Goal: Task Accomplishment & Management: Use online tool/utility

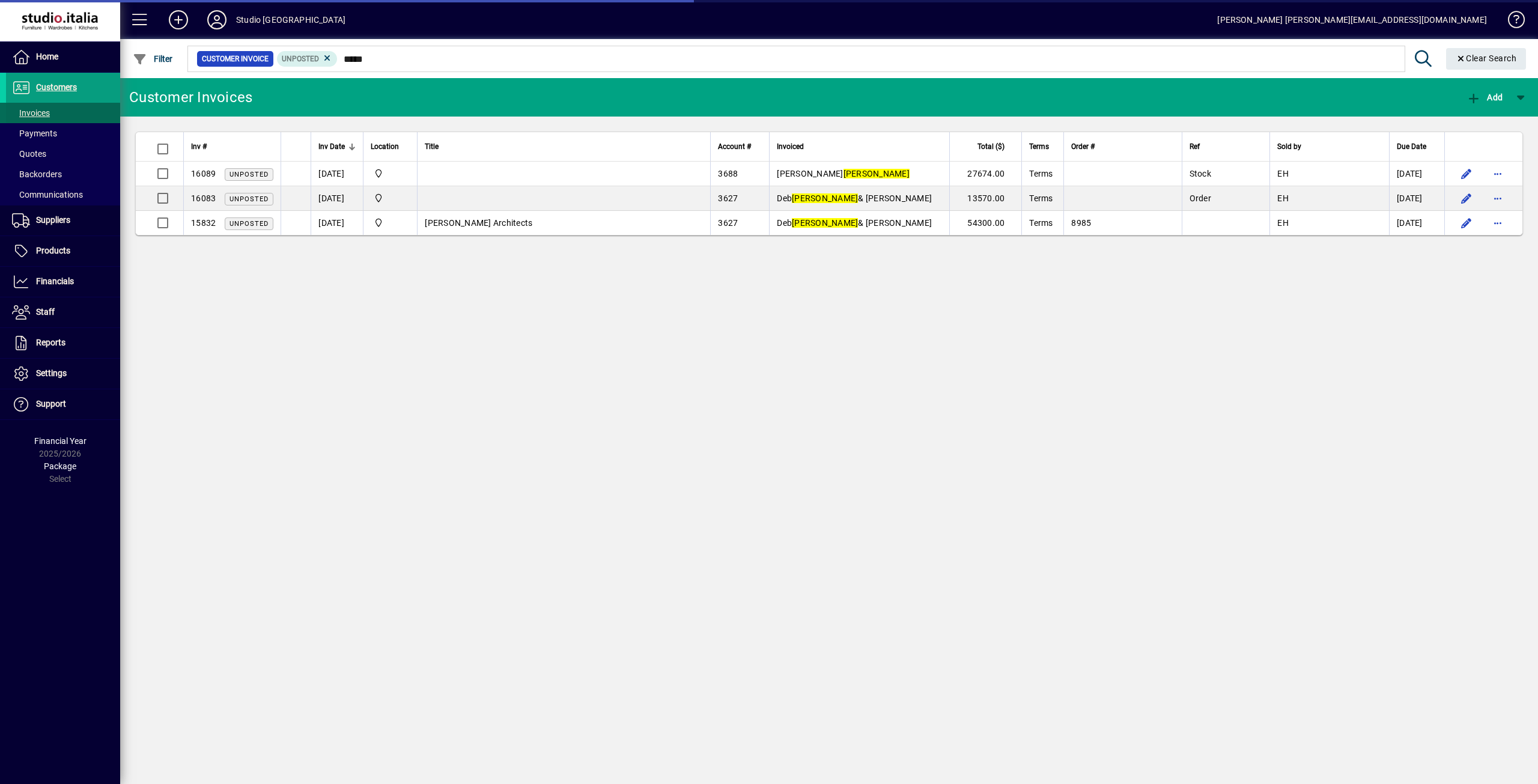
click at [38, 112] on span "Invoices" at bounding box center [31, 113] width 38 height 10
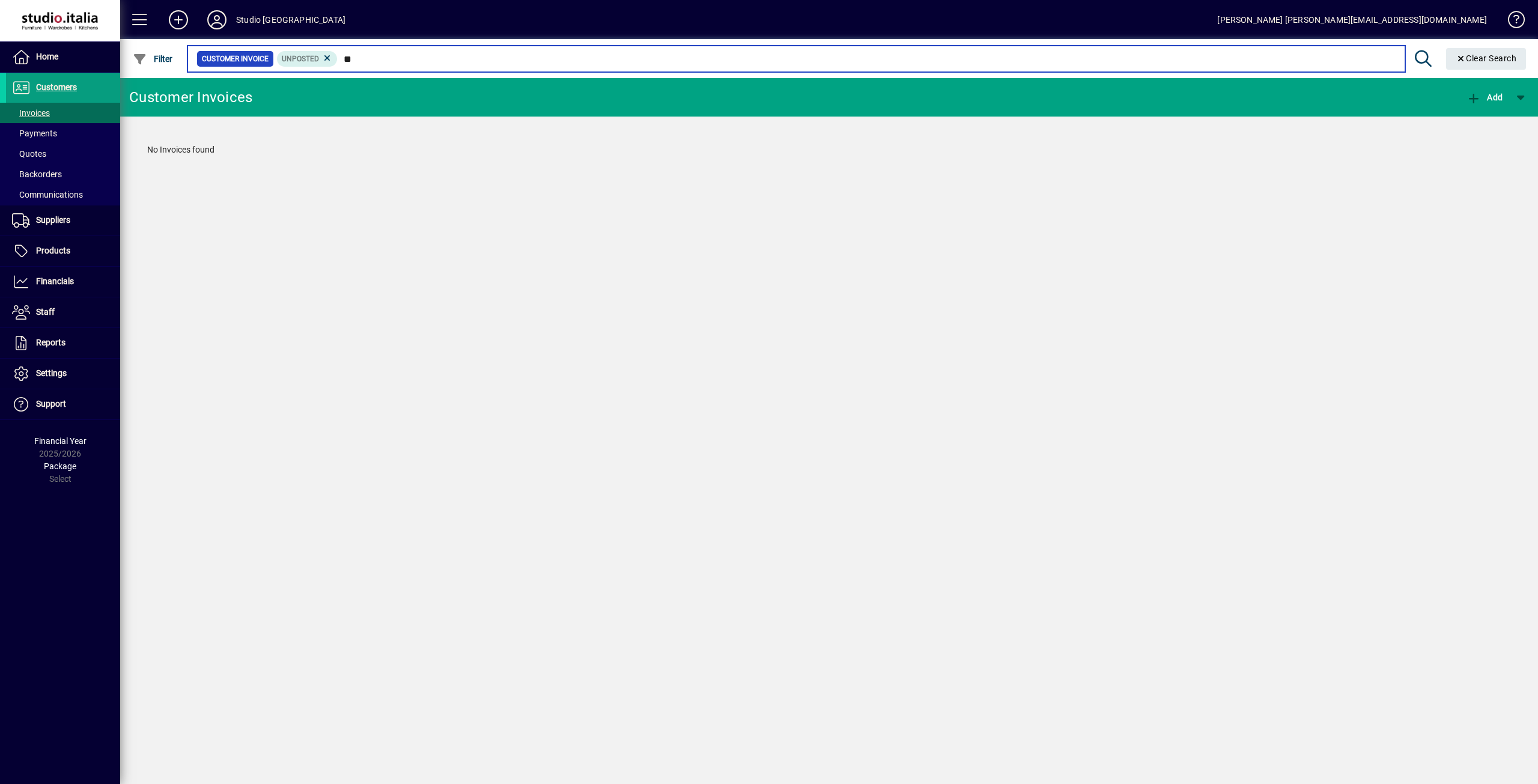
type input "*"
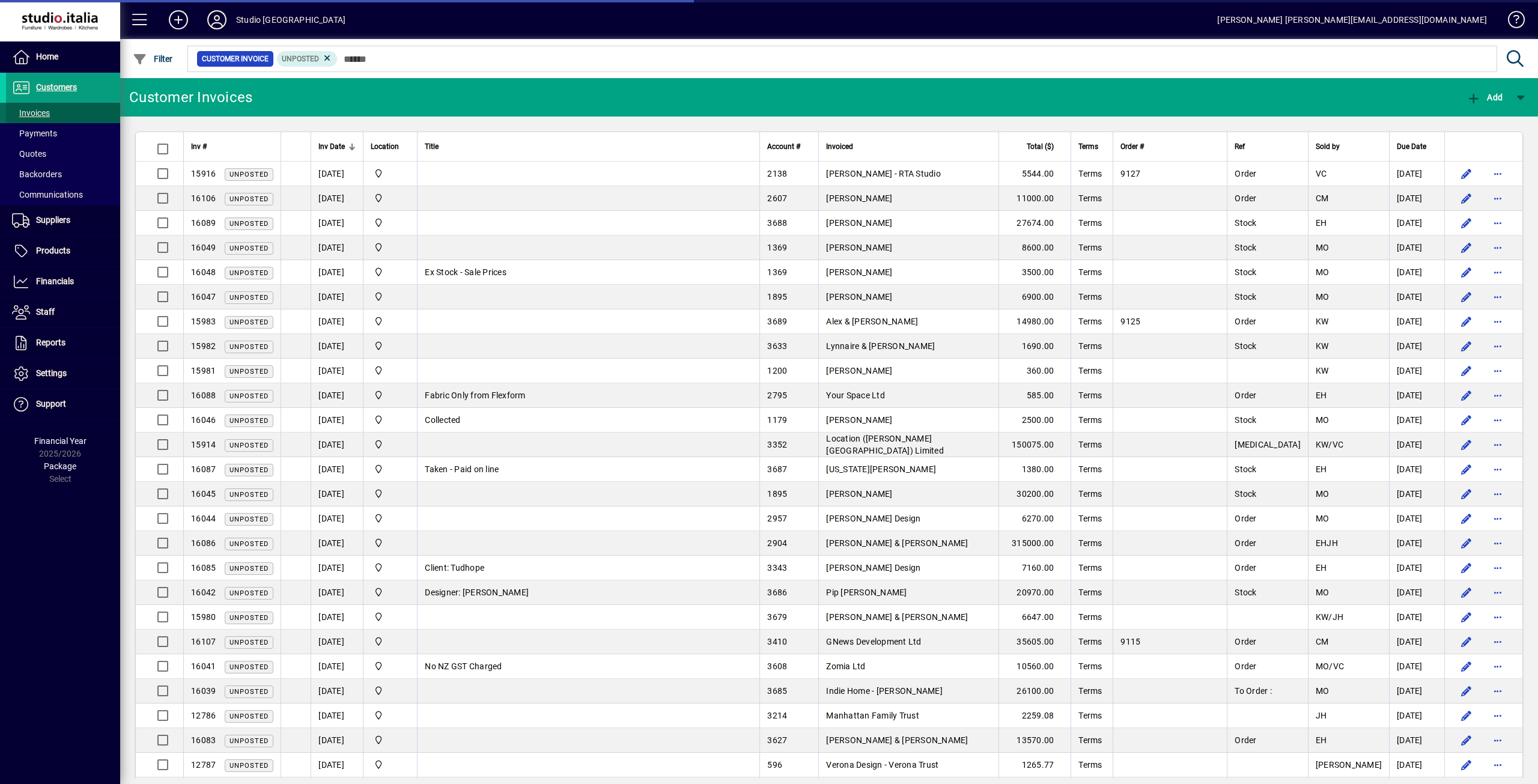
click at [40, 113] on span "Invoices" at bounding box center [31, 113] width 38 height 10
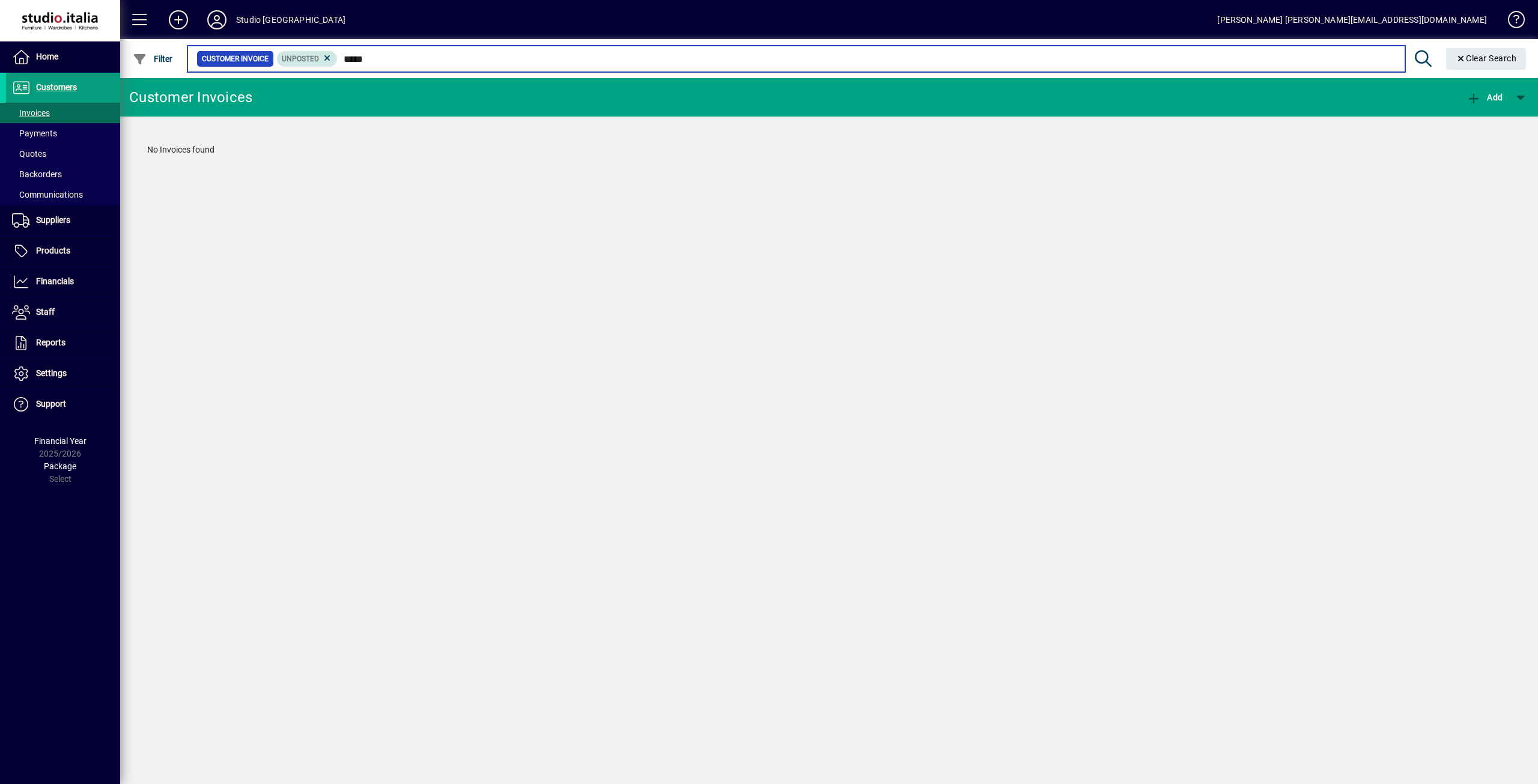
type input "*****"
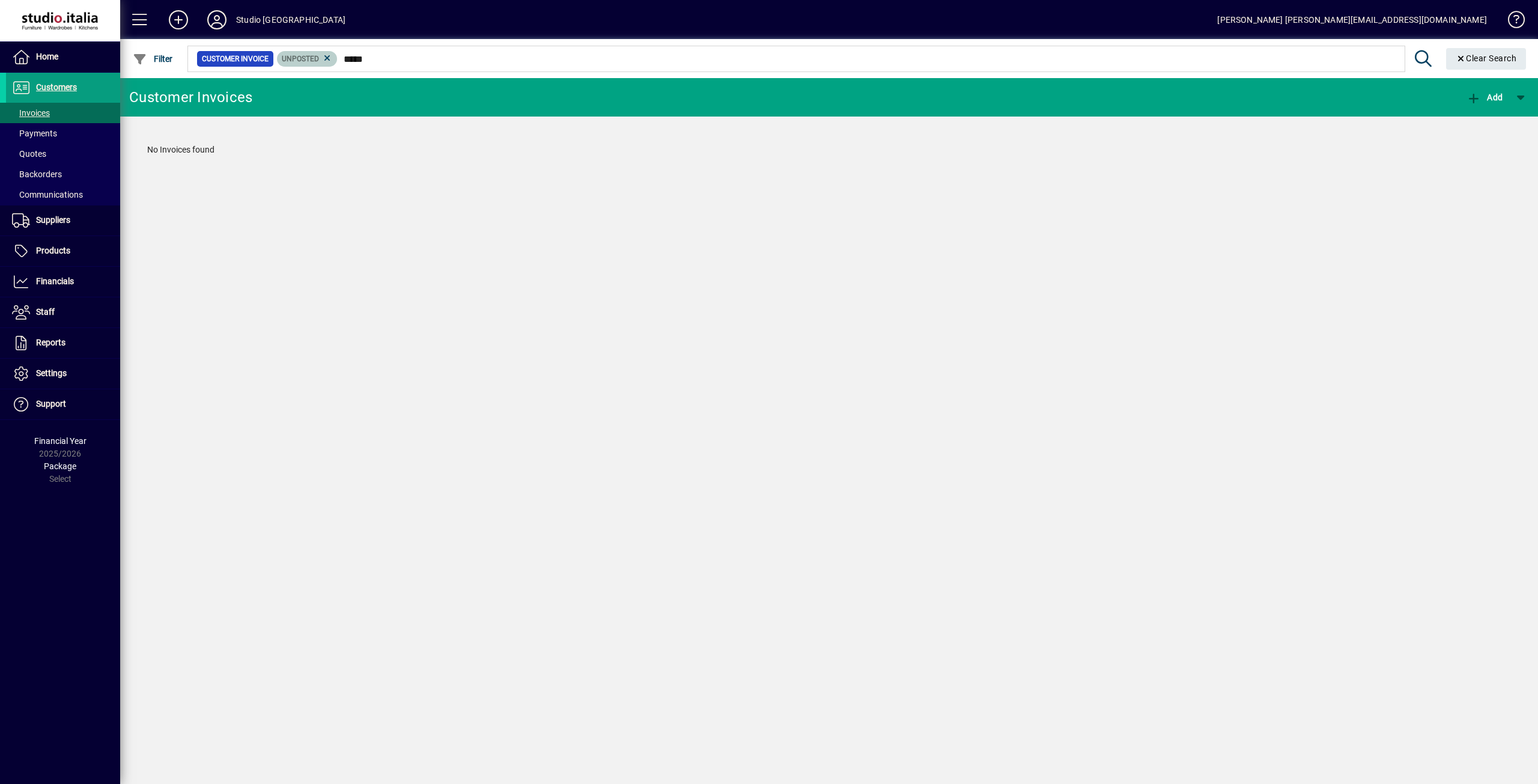
click at [333, 52] on mat-chip "Unposted" at bounding box center [307, 58] width 61 height 15
click at [329, 59] on icon at bounding box center [328, 58] width 11 height 11
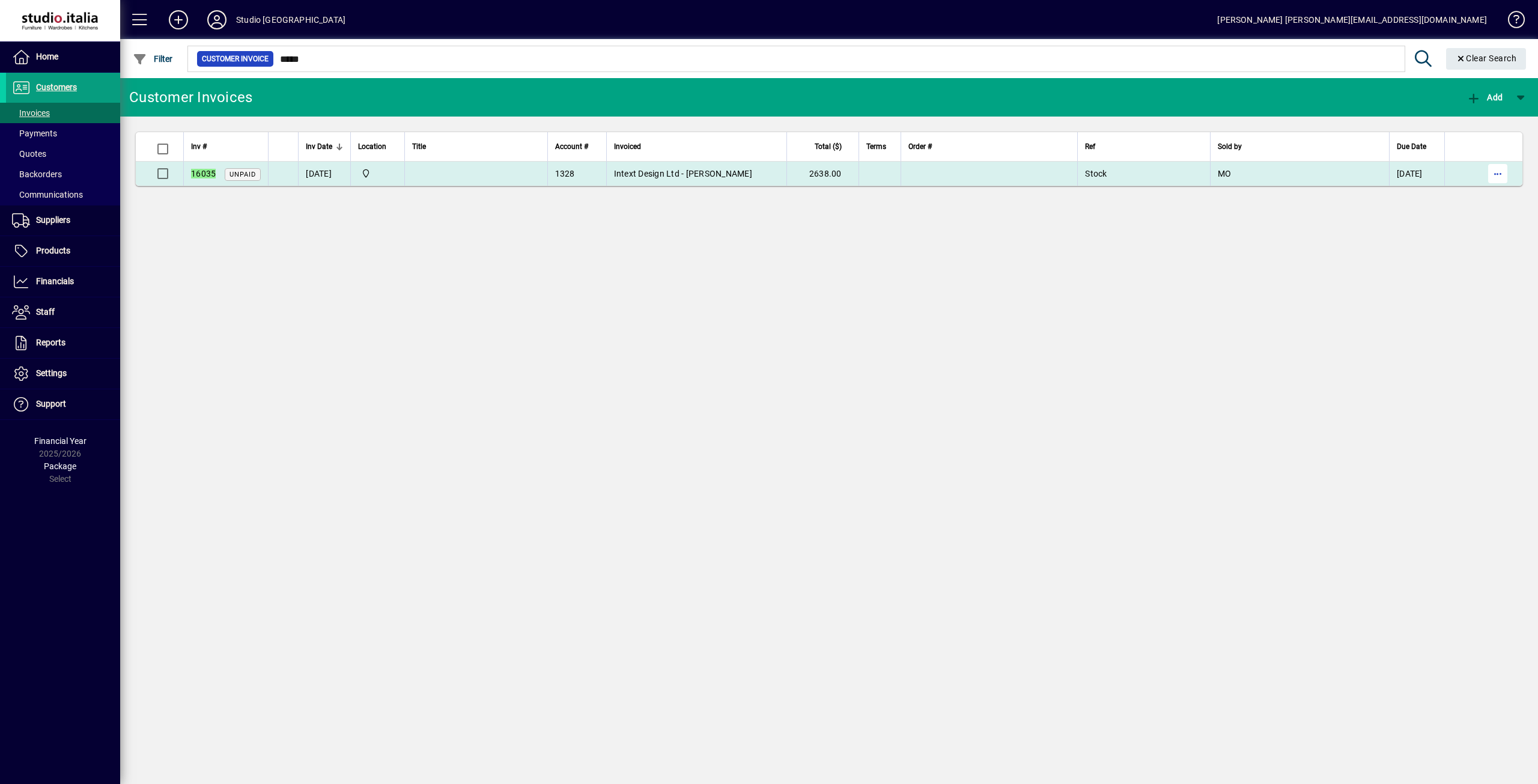
click at [1506, 169] on span "button" at bounding box center [1498, 174] width 29 height 29
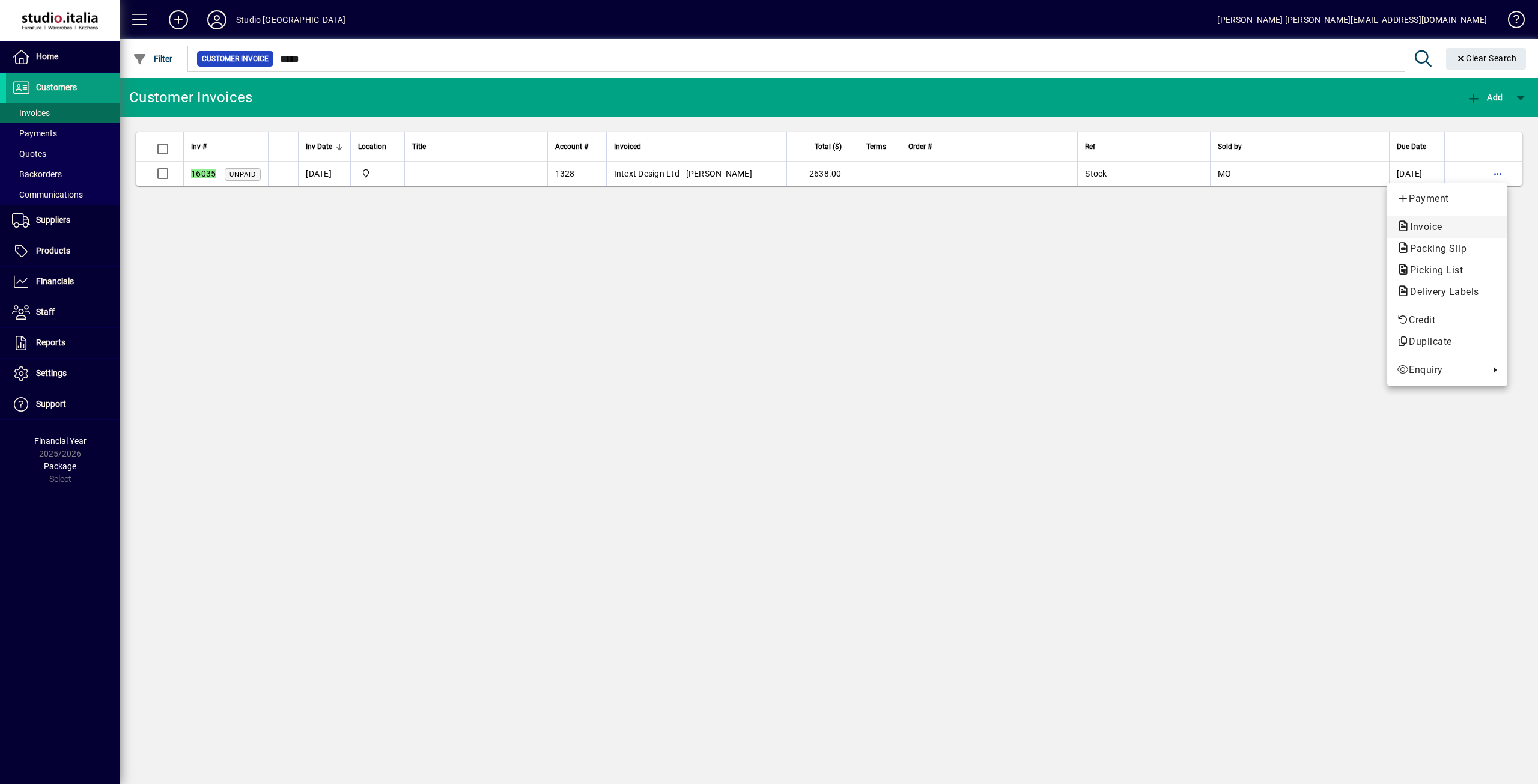
click at [1444, 224] on span "Invoice" at bounding box center [1422, 226] width 52 height 12
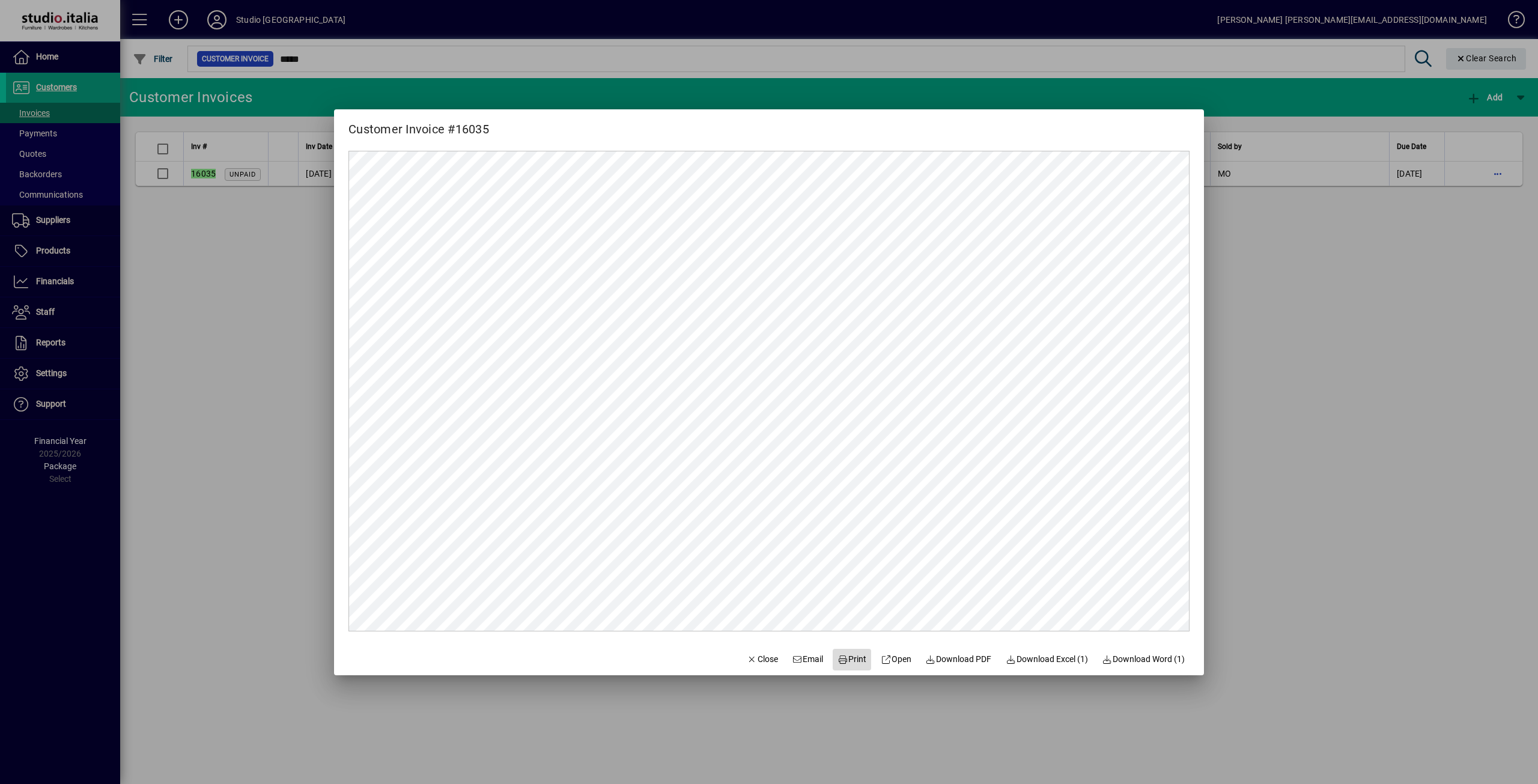
click at [845, 655] on button "Print" at bounding box center [852, 659] width 38 height 22
click at [756, 658] on span "Close" at bounding box center [763, 659] width 31 height 13
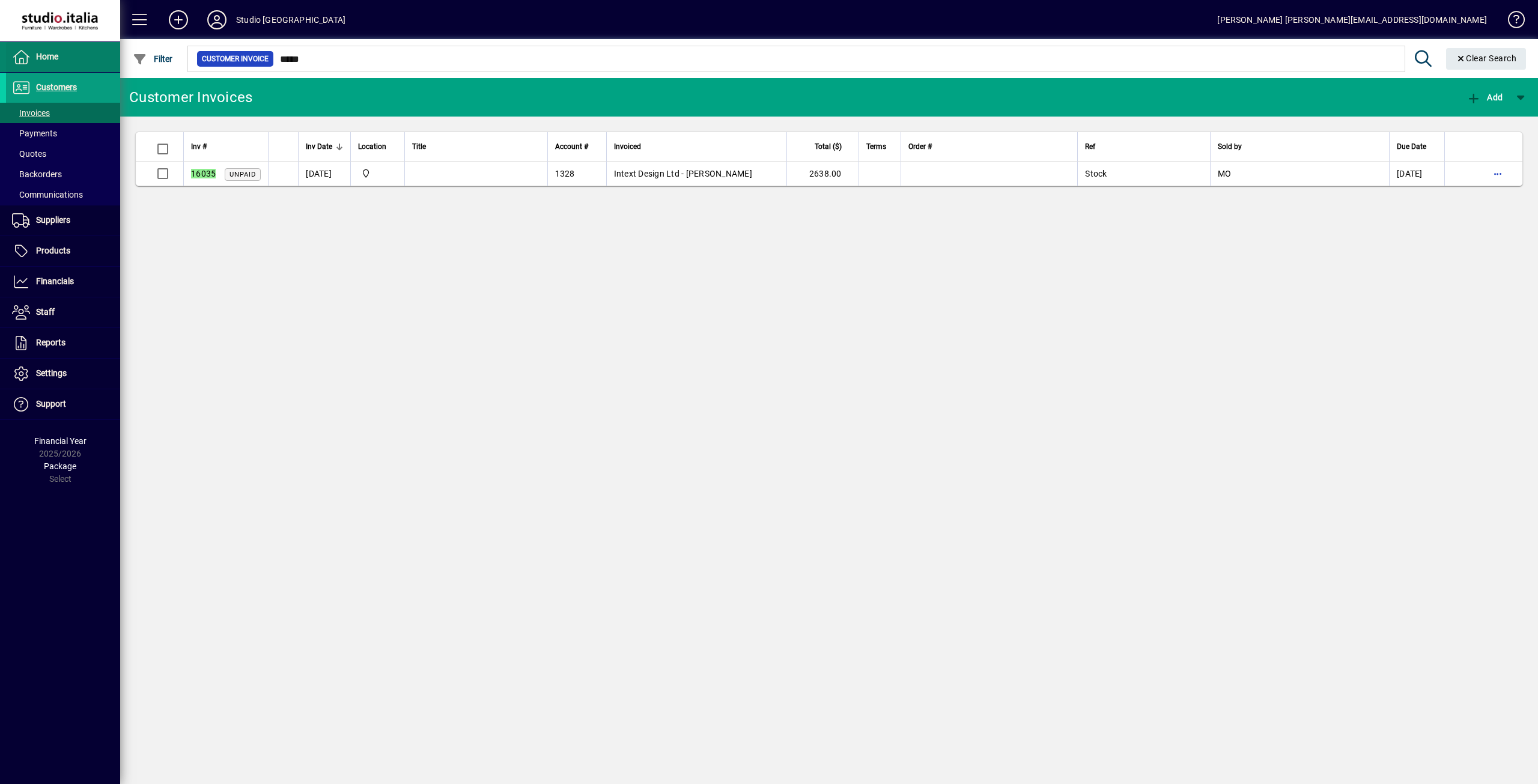
click at [51, 55] on span "Home" at bounding box center [47, 56] width 22 height 10
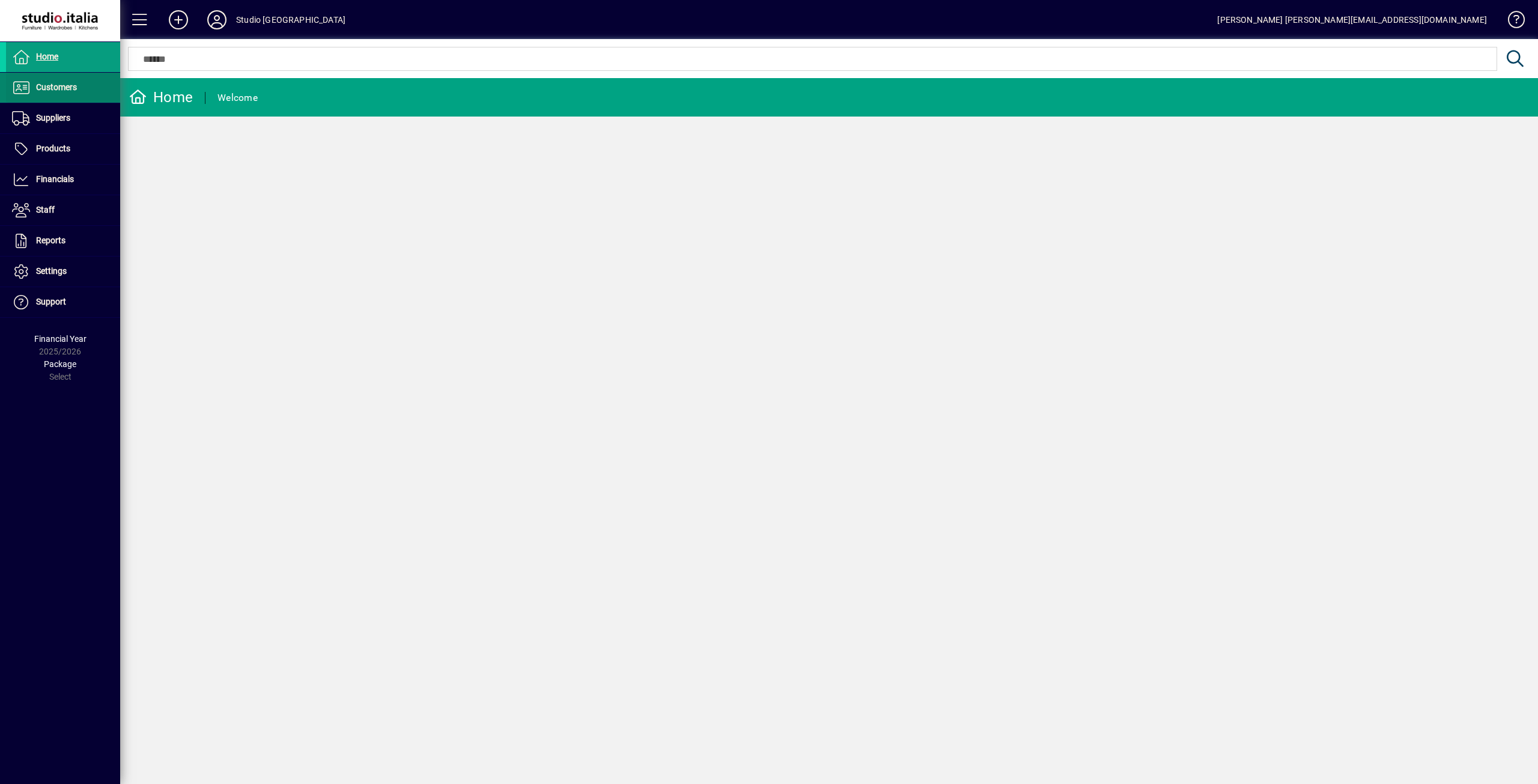
drag, startPoint x: 70, startPoint y: 95, endPoint x: 116, endPoint y: 101, distance: 46.4
click at [70, 95] on span "Customers" at bounding box center [42, 87] width 71 height 15
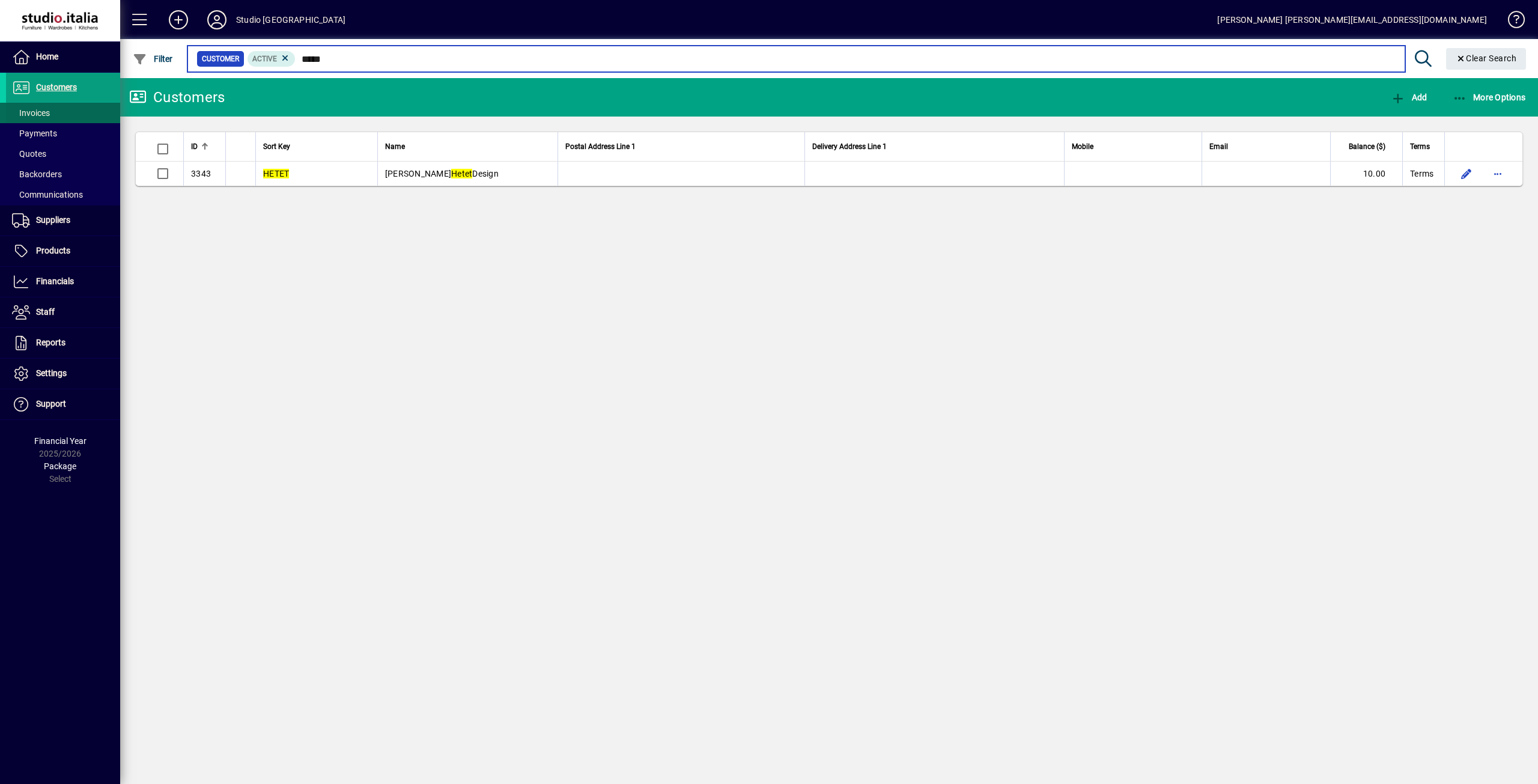
type input "*****"
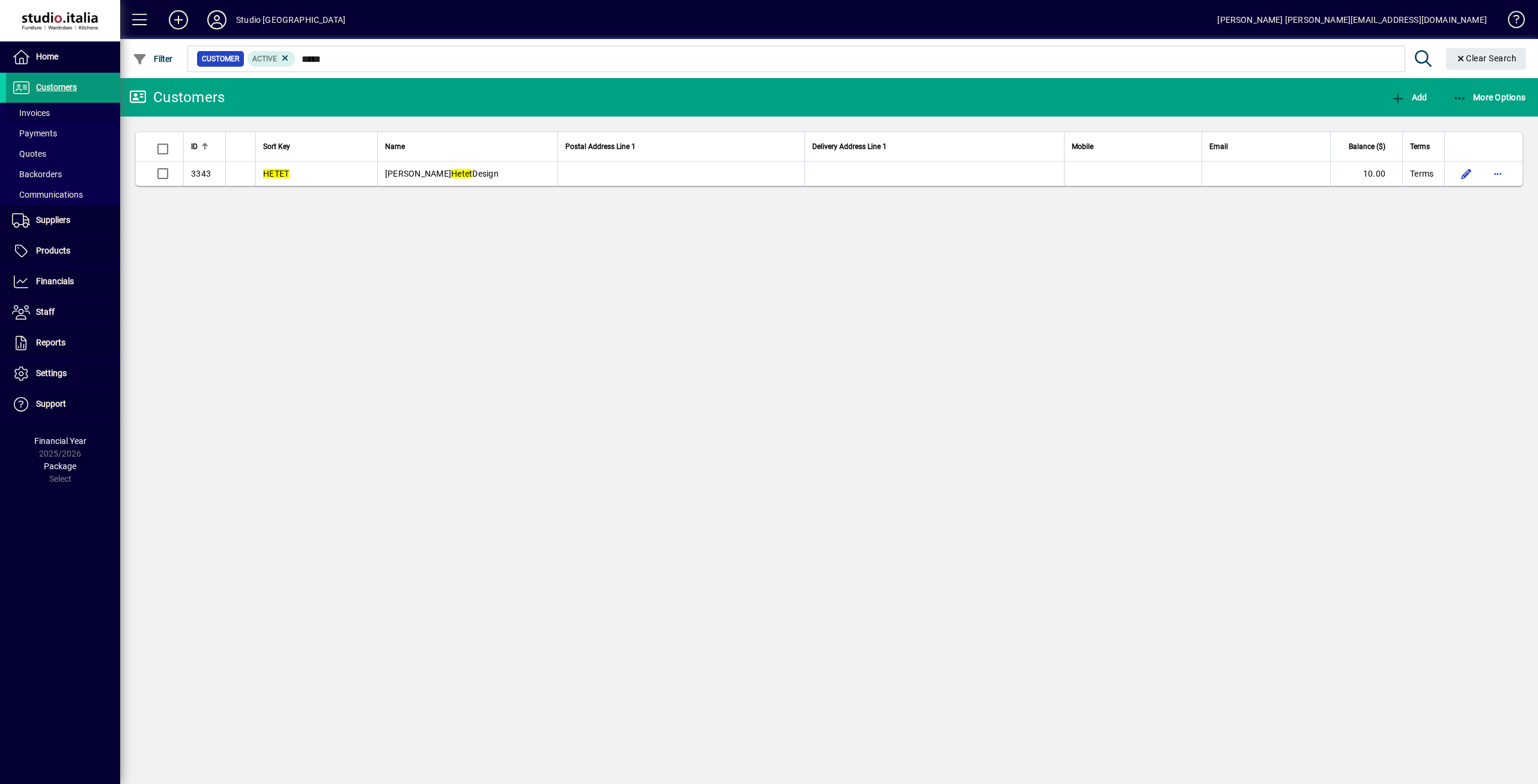
drag, startPoint x: 19, startPoint y: 109, endPoint x: 30, endPoint y: 100, distance: 14.2
click at [19, 109] on span "Invoices" at bounding box center [31, 113] width 38 height 10
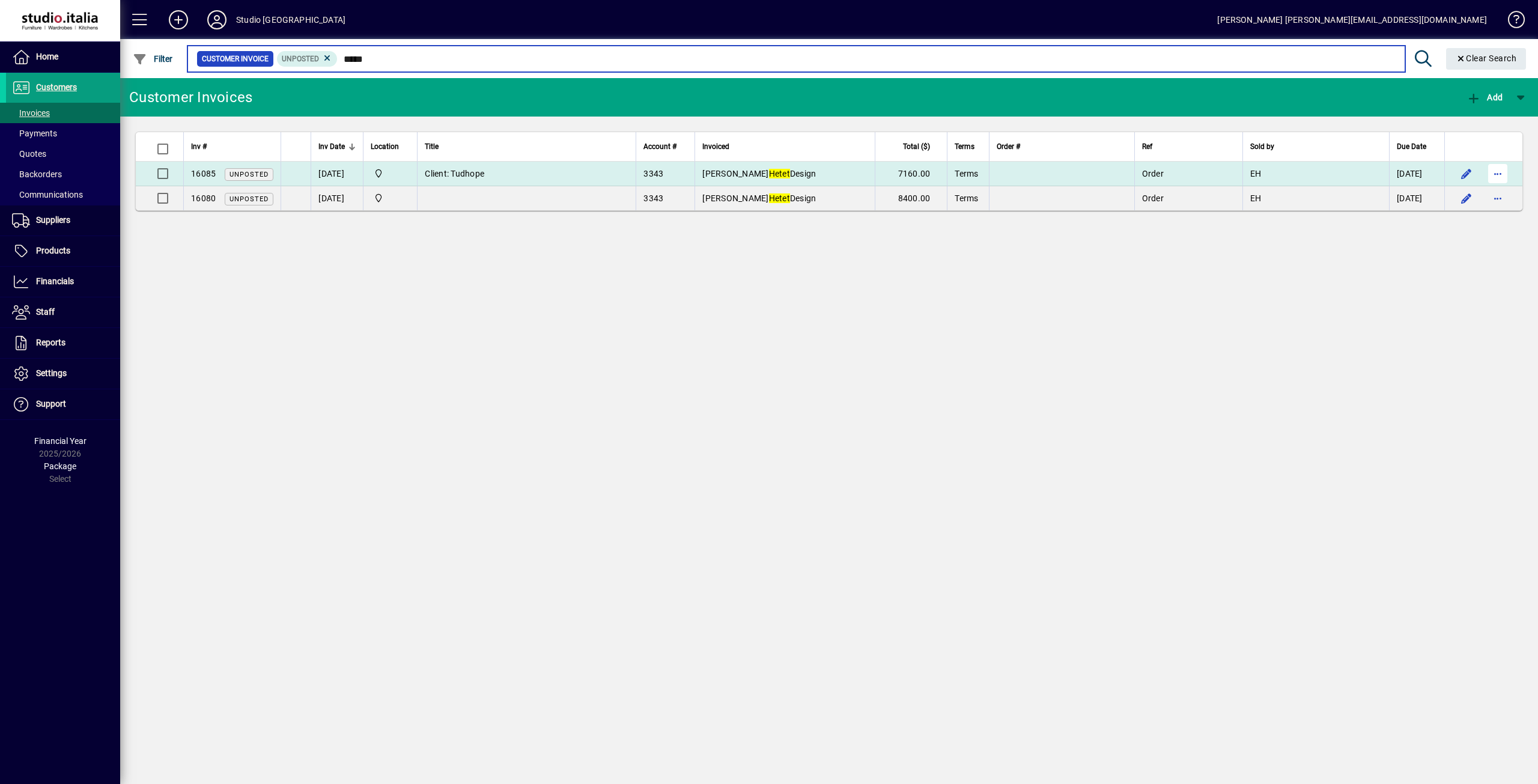
type input "*****"
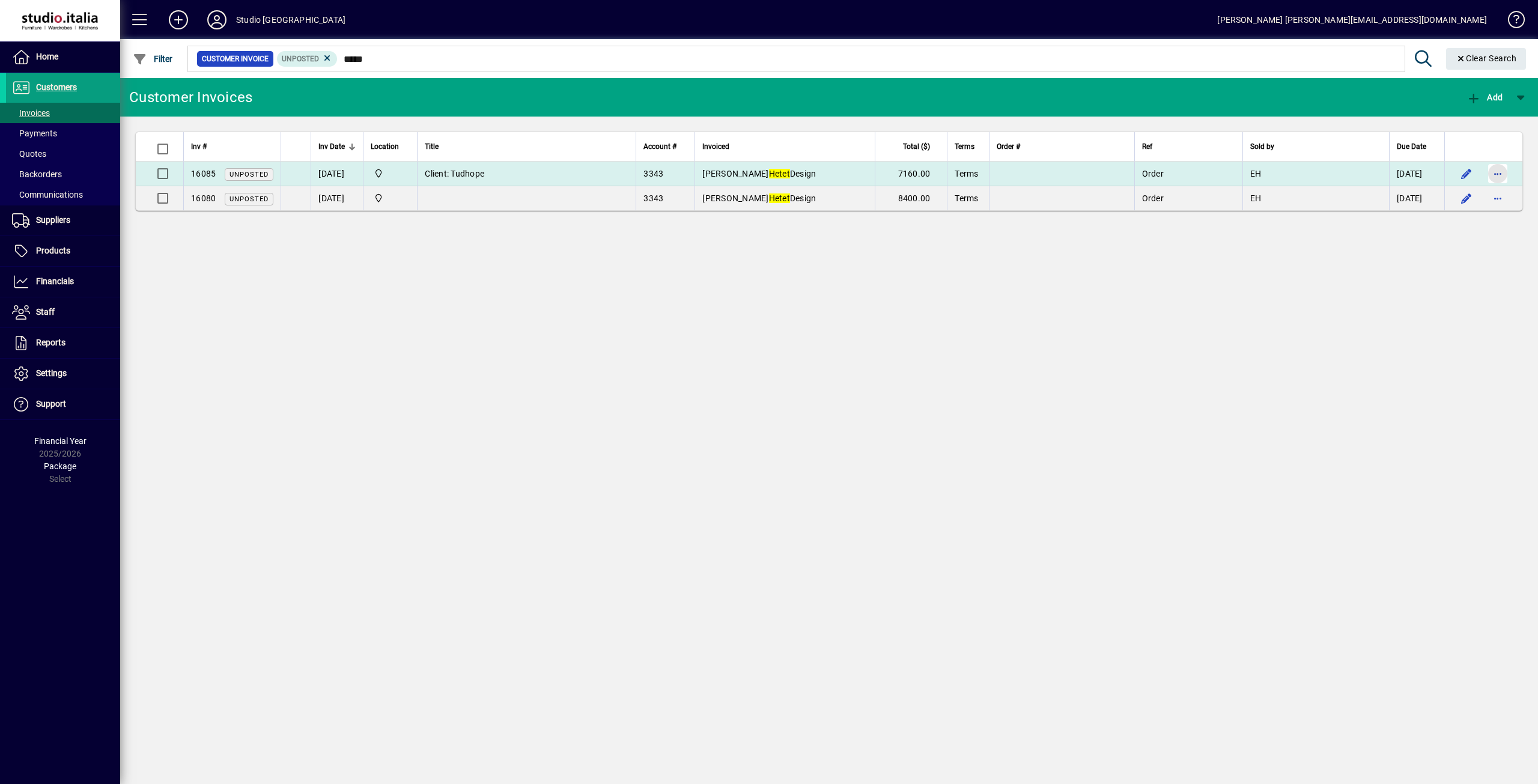
click at [1496, 177] on span "button" at bounding box center [1498, 174] width 29 height 29
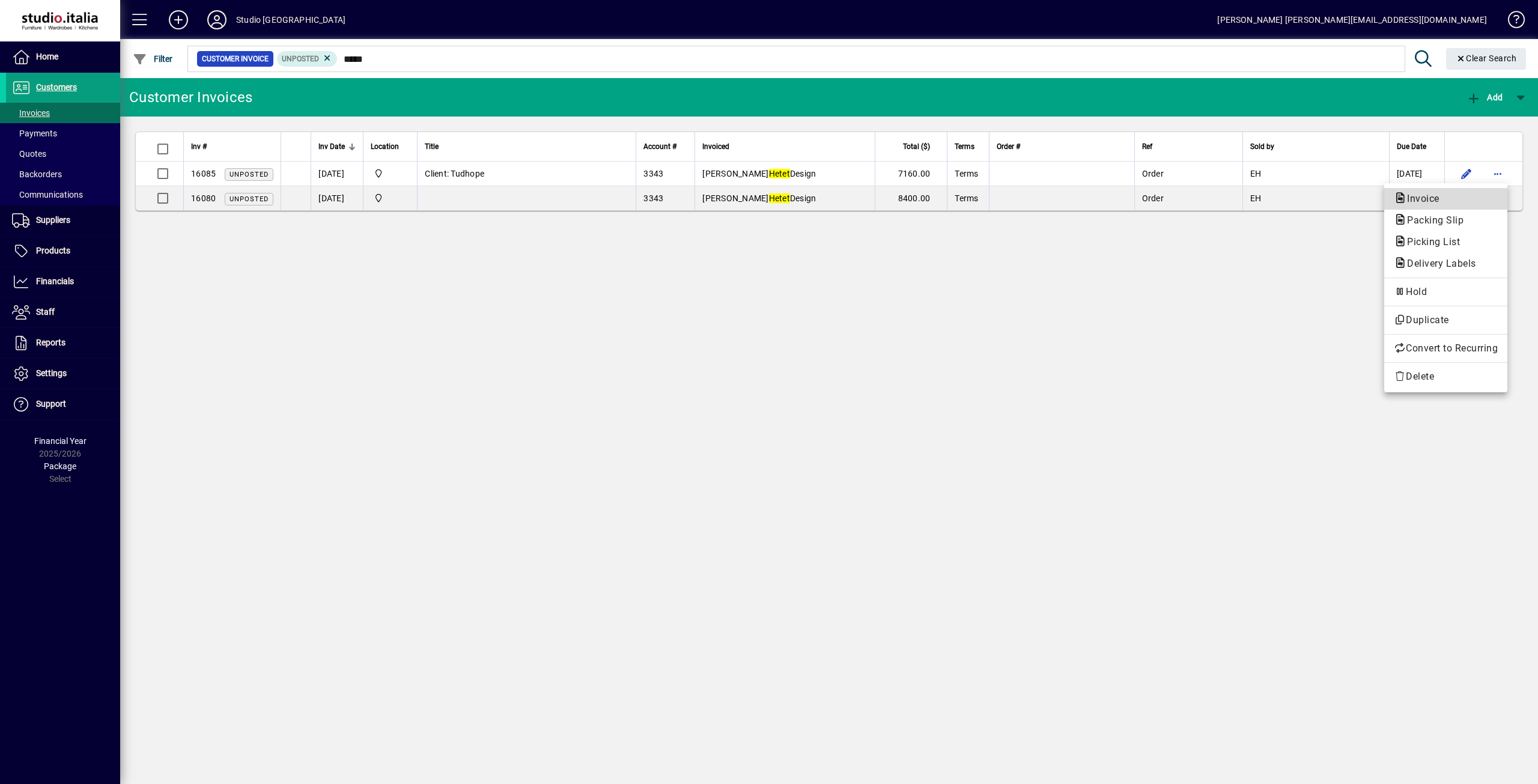
click at [1423, 202] on span "Invoice" at bounding box center [1420, 198] width 52 height 12
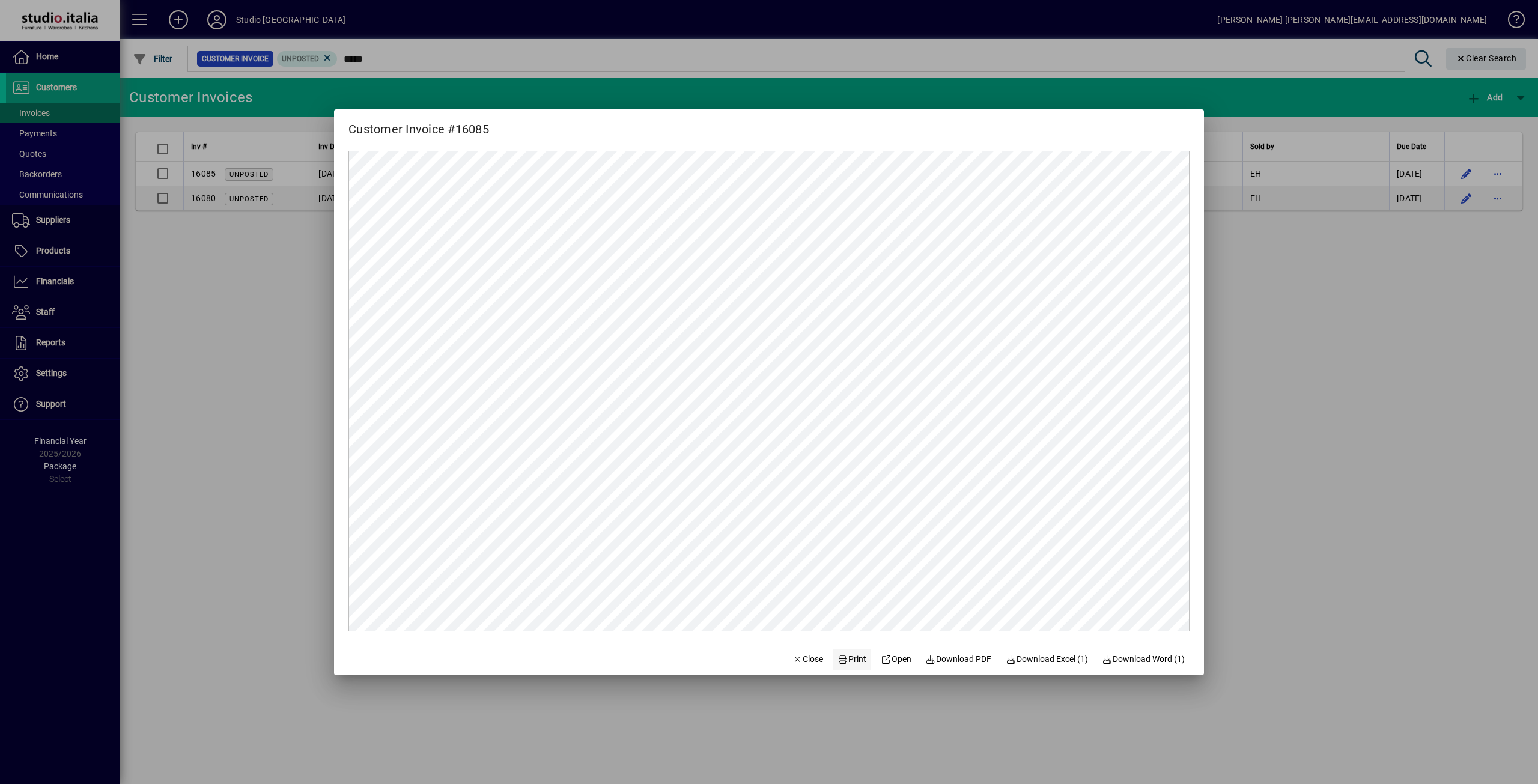
click at [841, 663] on span "Print" at bounding box center [853, 659] width 29 height 13
click at [812, 658] on span "Close" at bounding box center [808, 659] width 31 height 13
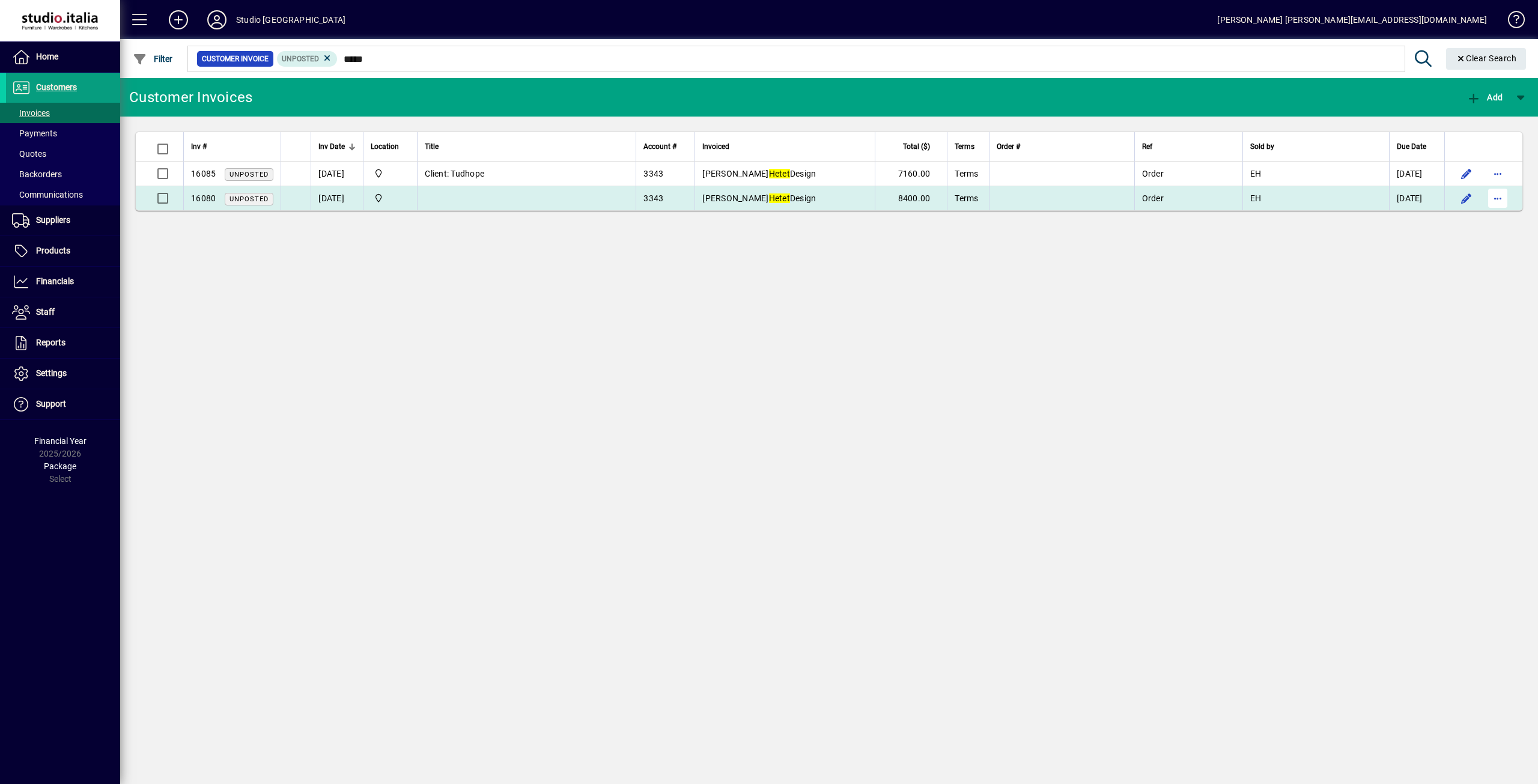
click at [1495, 202] on span "button" at bounding box center [1498, 198] width 29 height 29
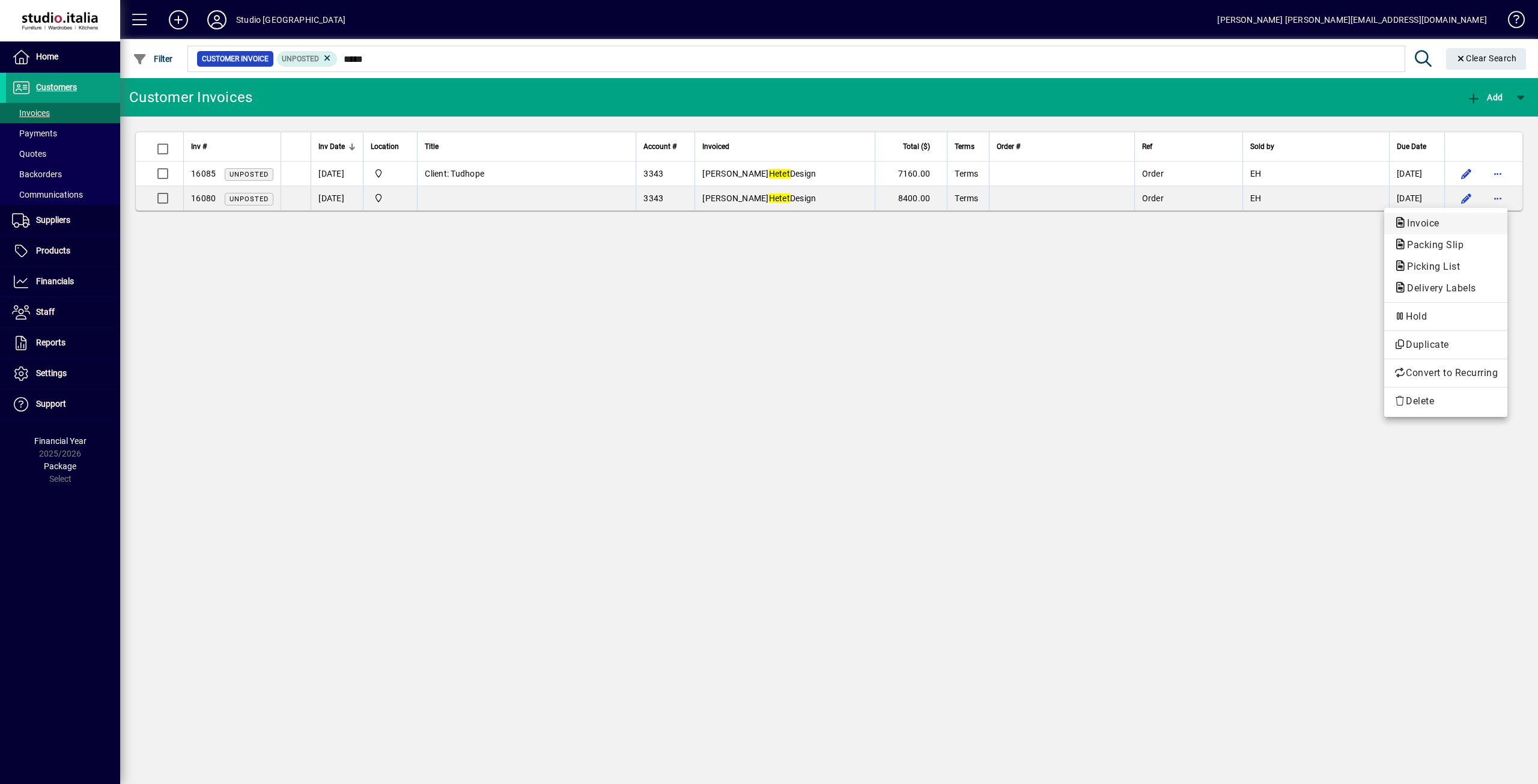
click at [1436, 222] on span "Invoice" at bounding box center [1420, 223] width 52 height 12
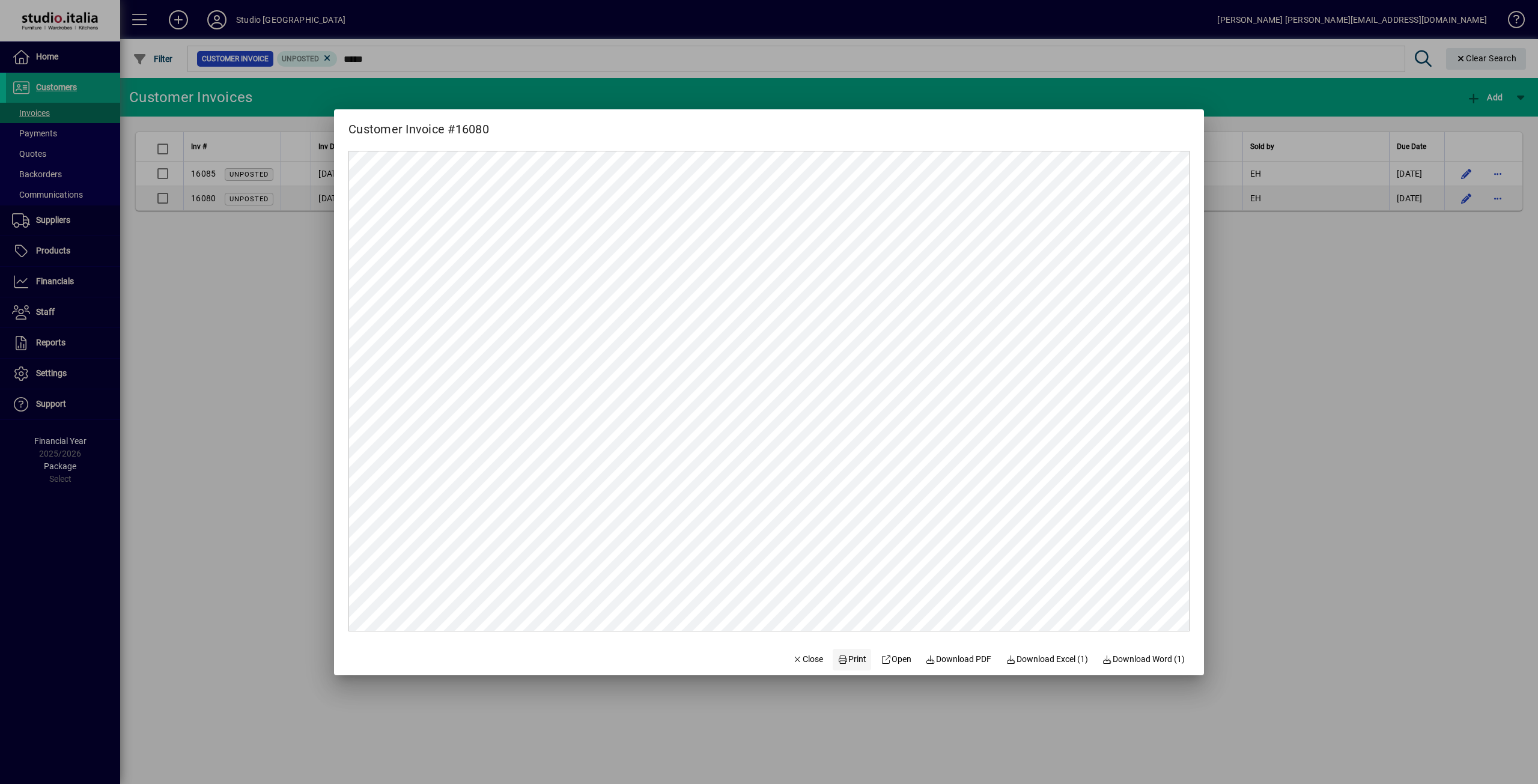
click at [850, 662] on span "Print" at bounding box center [853, 659] width 29 height 13
click at [807, 656] on span "Close" at bounding box center [808, 659] width 31 height 13
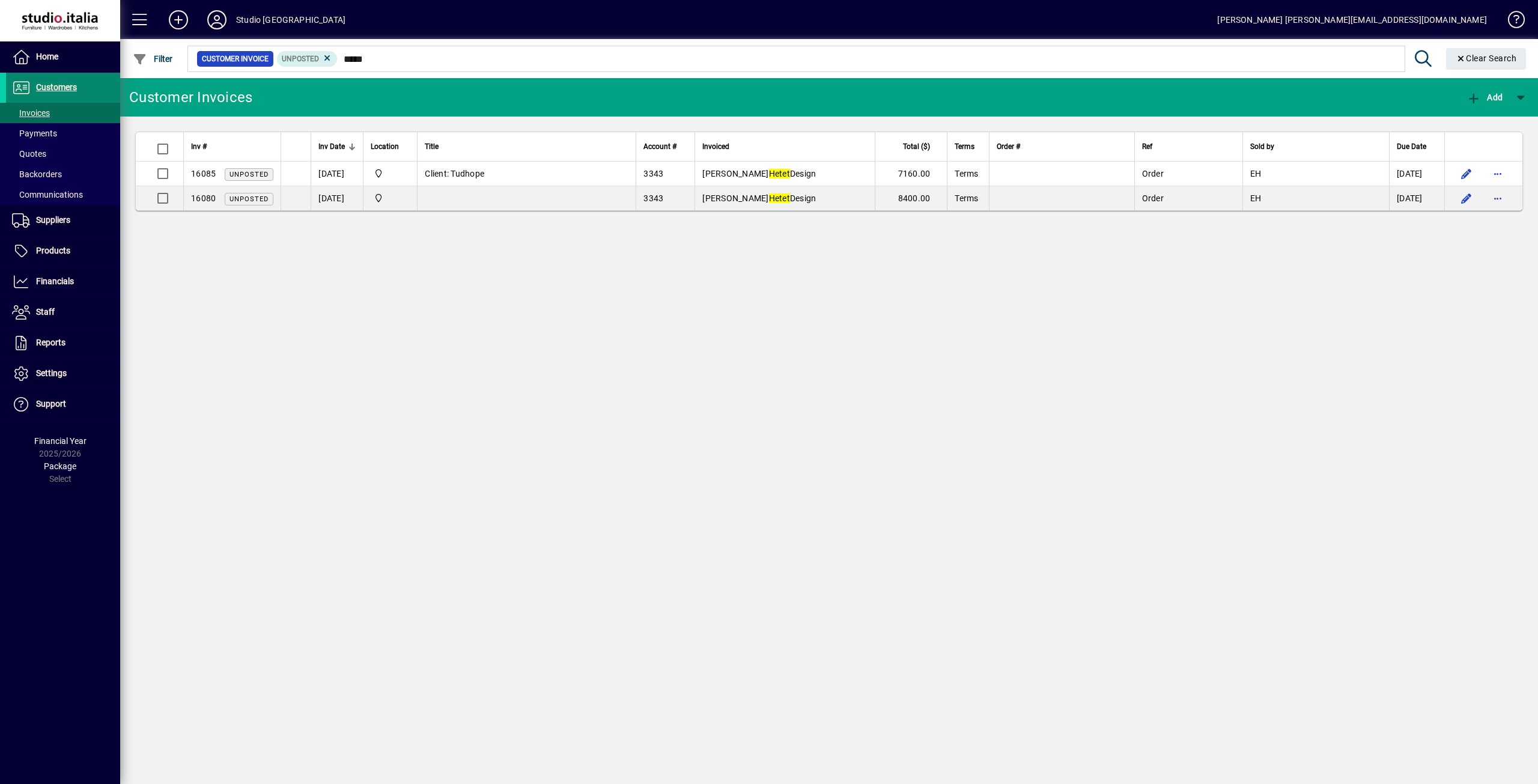
click at [54, 85] on span "Customers" at bounding box center [56, 86] width 41 height 10
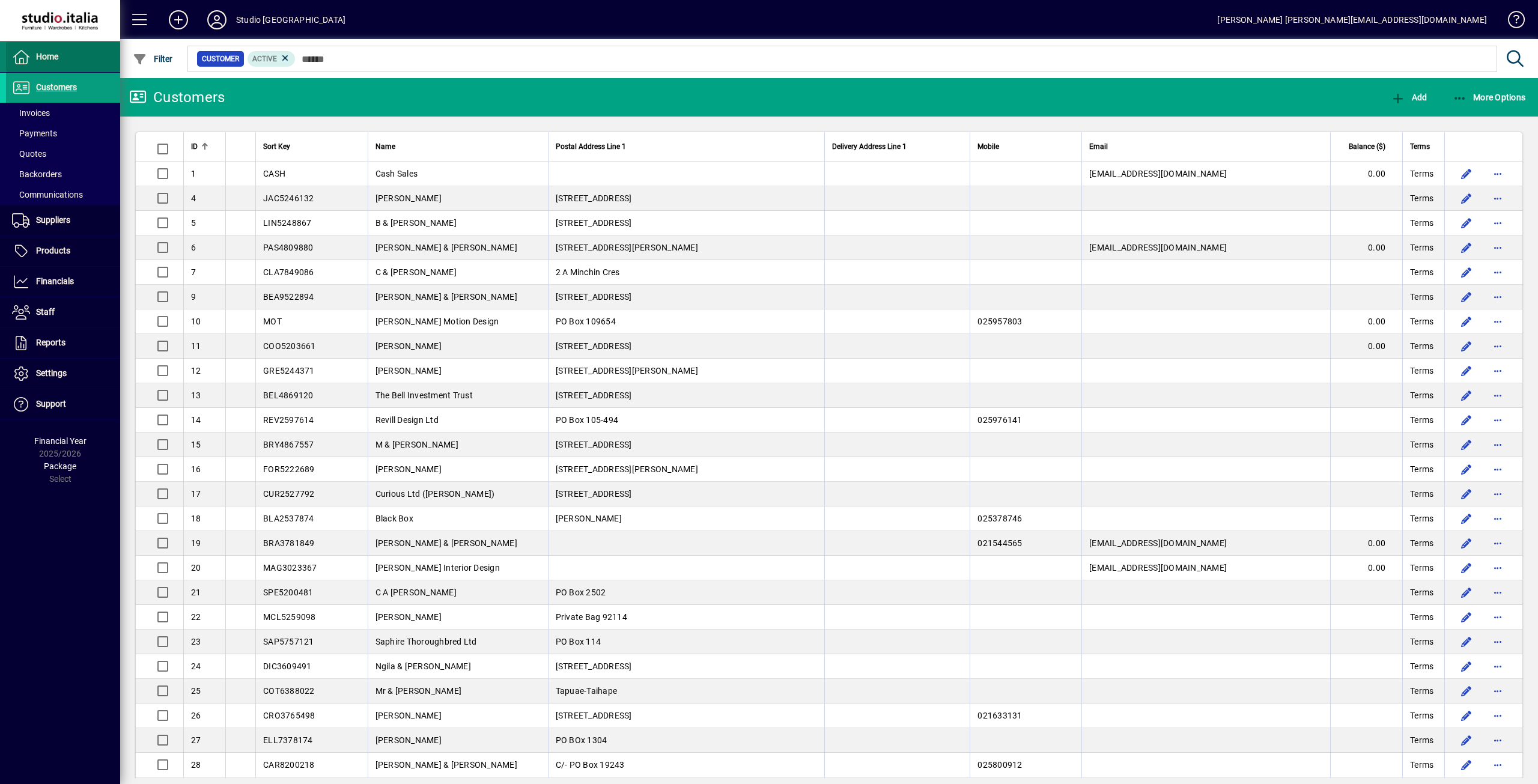
click at [50, 53] on span "Home" at bounding box center [47, 56] width 22 height 10
